Goal: Go to known website: Access a specific website the user already knows

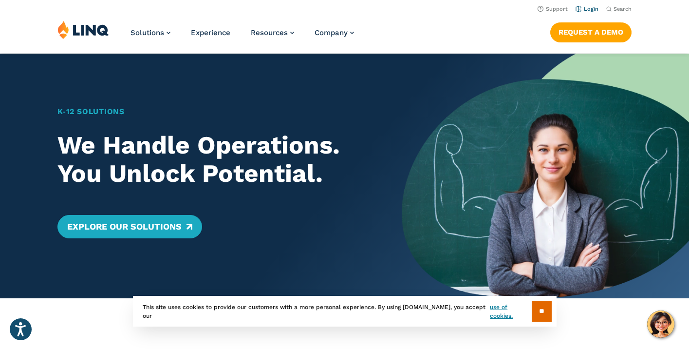
click at [589, 9] on link "Login" at bounding box center [586, 9] width 23 height 6
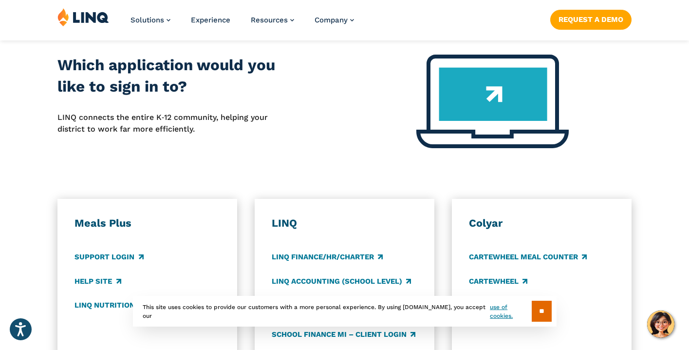
scroll to position [486, 0]
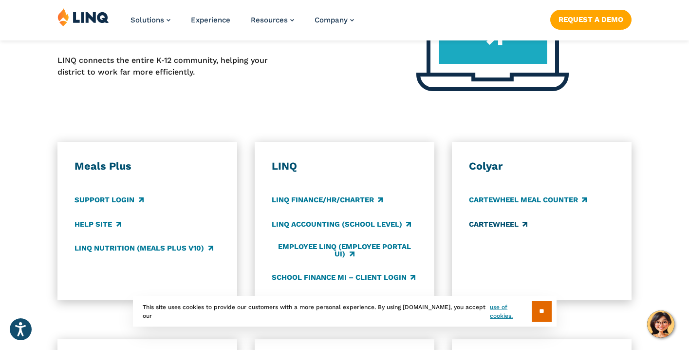
click at [512, 219] on link "CARTEWHEEL" at bounding box center [498, 224] width 58 height 11
